Goal: Task Accomplishment & Management: Manage account settings

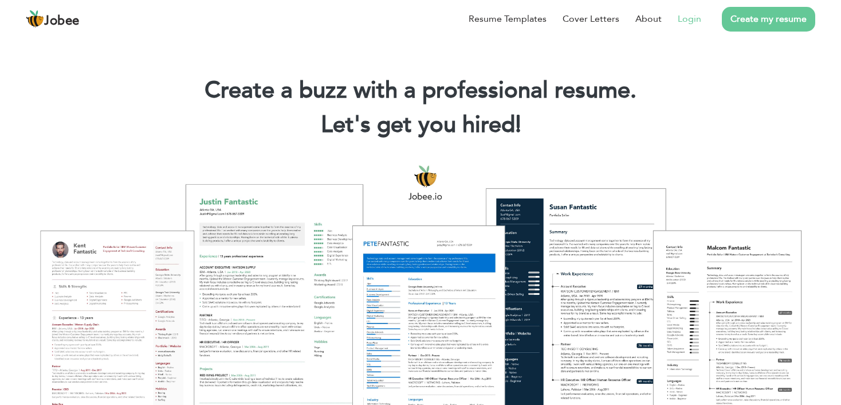
click at [685, 17] on link "Login" at bounding box center [689, 19] width 23 height 14
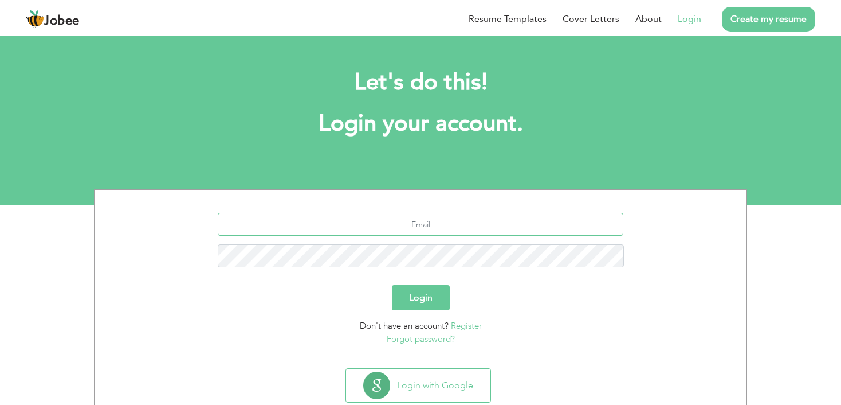
click at [454, 223] on input "text" at bounding box center [421, 224] width 406 height 23
type input "[EMAIL_ADDRESS][DOMAIN_NAME]"
click at [392, 285] on button "Login" at bounding box center [421, 297] width 58 height 25
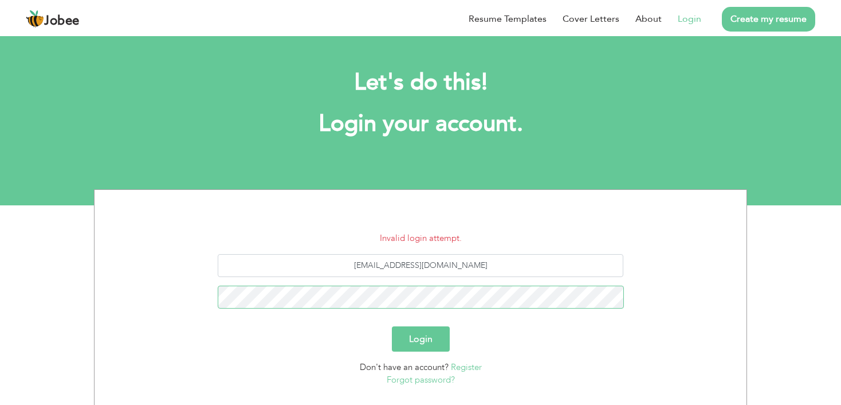
click at [392, 326] on button "Login" at bounding box center [421, 338] width 58 height 25
